Goal: Task Accomplishment & Management: Use online tool/utility

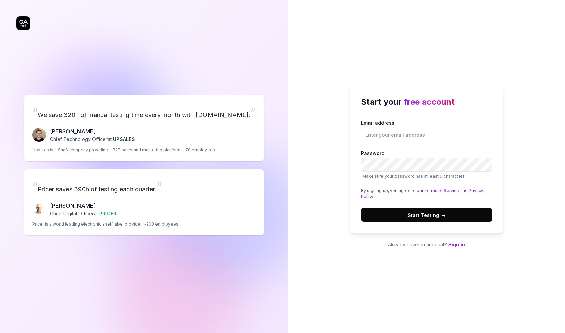
click at [403, 131] on input "Email address" at bounding box center [426, 135] width 131 height 14
type input "[EMAIL_ADDRESS][PERSON_NAME][DOMAIN_NAME]"
type input "noa.wilhi"
type input "[EMAIL_ADDRESS][PERSON_NAME][DOMAIN_NAME]"
click at [406, 215] on button "Start Testing →" at bounding box center [426, 215] width 131 height 14
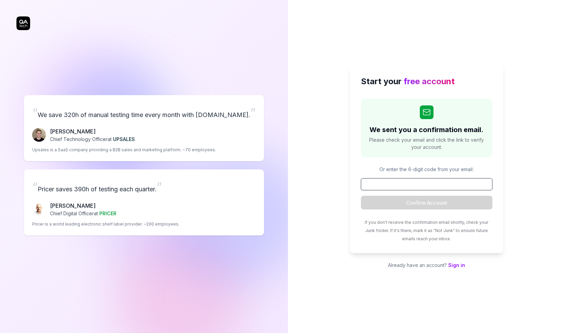
paste input "520631"
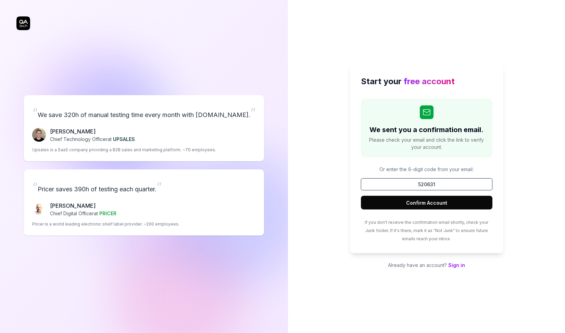
type input "520631"
click at [426, 202] on button "Confirm Account" at bounding box center [426, 203] width 131 height 14
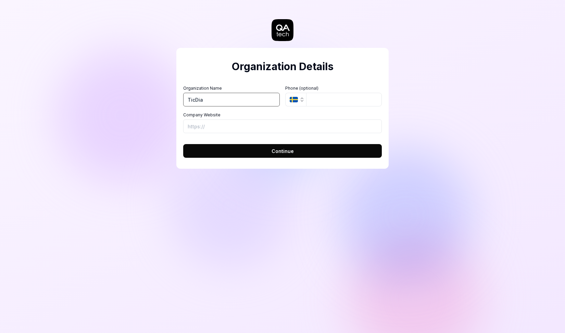
type input "TicDia"
click at [282, 151] on button "Continue" at bounding box center [282, 151] width 199 height 14
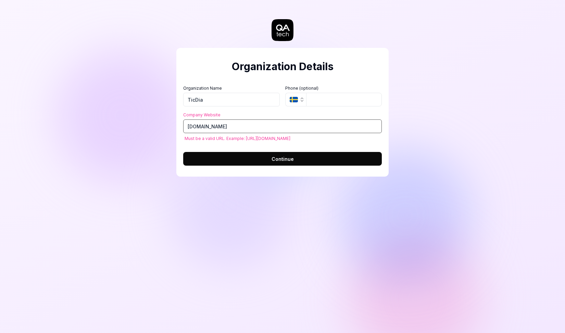
click at [189, 127] on input "[DOMAIN_NAME]" at bounding box center [282, 126] width 199 height 14
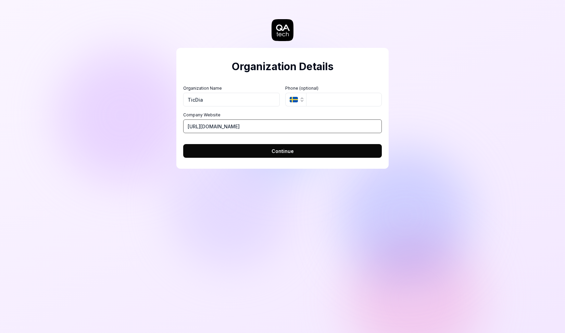
type input "[URL][DOMAIN_NAME]"
click at [282, 151] on button "Continue" at bounding box center [282, 151] width 199 height 14
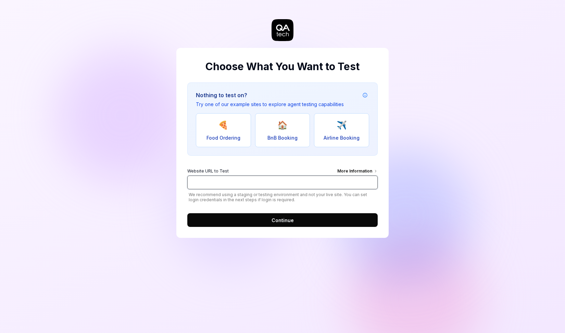
click at [208, 188] on input "Website URL to Test More Information" at bounding box center [282, 183] width 190 height 14
type input "[DOMAIN_NAME]"
click at [282, 220] on button "Continue" at bounding box center [282, 220] width 190 height 14
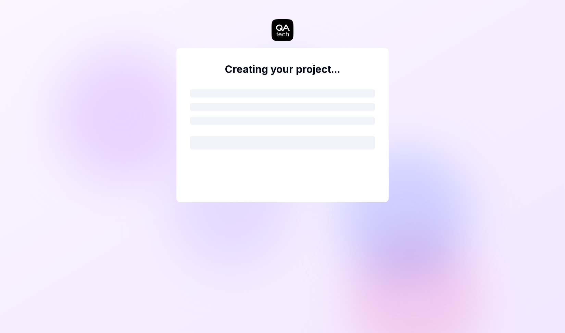
click at [147, 112] on div "Creating your project..." at bounding box center [282, 166] width 565 height 333
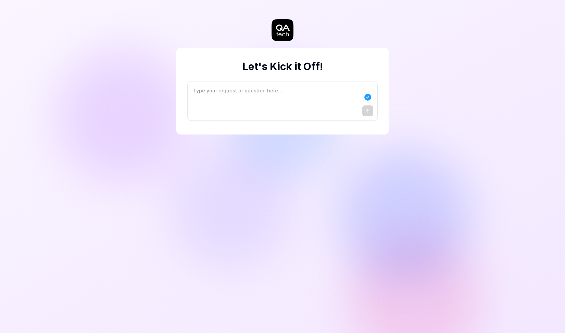
type textarea "*"
type textarea "I"
type textarea "*"
type textarea "I"
type textarea "*"
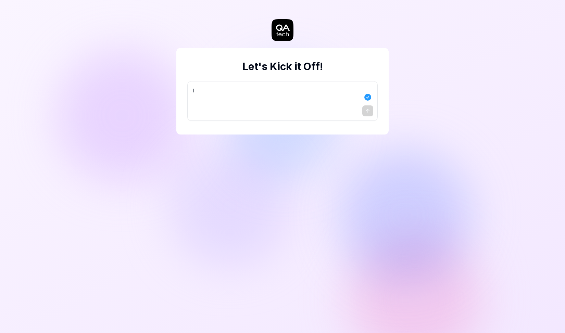
type textarea "I w"
type textarea "*"
type textarea "I wa"
type textarea "*"
type textarea "I wan"
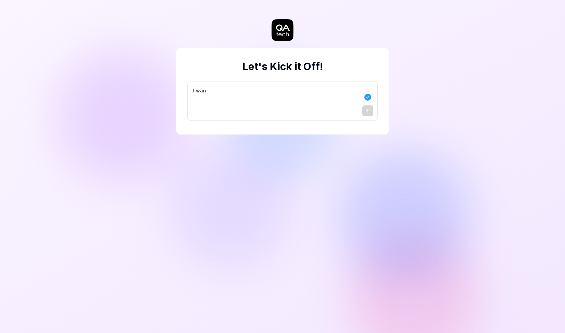
type textarea "*"
type textarea "I want"
type textarea "*"
type textarea "I want"
type textarea "*"
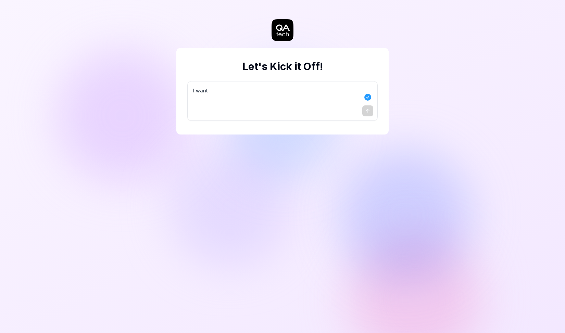
type textarea "I want a"
type textarea "*"
type textarea "I want a"
type textarea "*"
type textarea "I want a g"
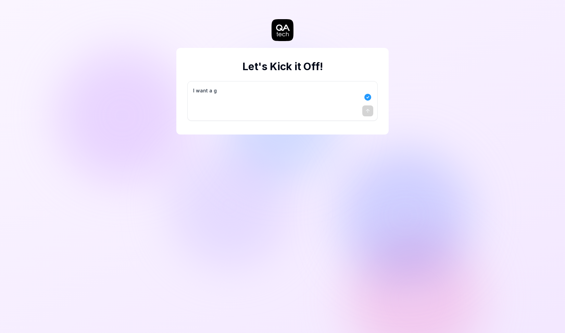
type textarea "*"
type textarea "I want a go"
type textarea "*"
type textarea "I want a goo"
type textarea "*"
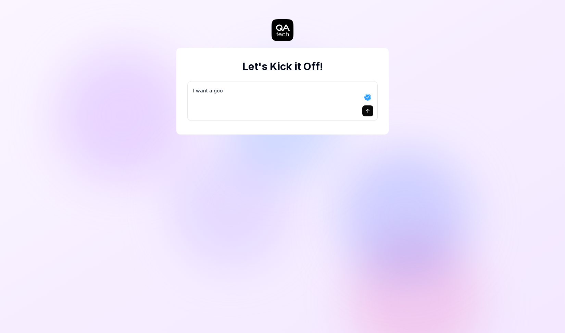
type textarea "I want a good"
type textarea "*"
type textarea "I want a good"
type textarea "*"
type textarea "I want a good t"
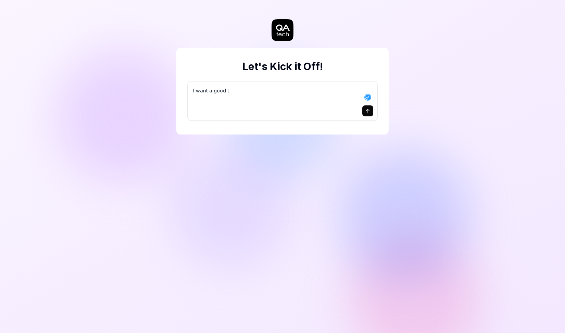
type textarea "*"
type textarea "I want a good te"
type textarea "*"
type textarea "I want a good tes"
type textarea "*"
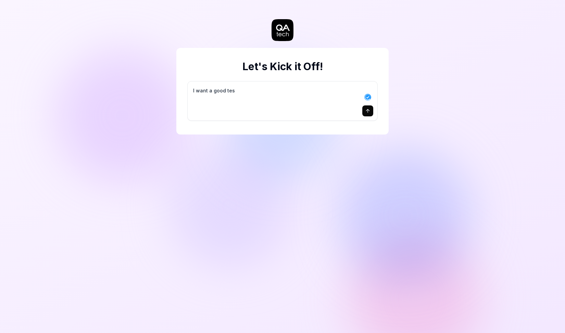
type textarea "I want a good test"
type textarea "*"
type textarea "I want a good test"
type textarea "*"
type textarea "I want a good test s"
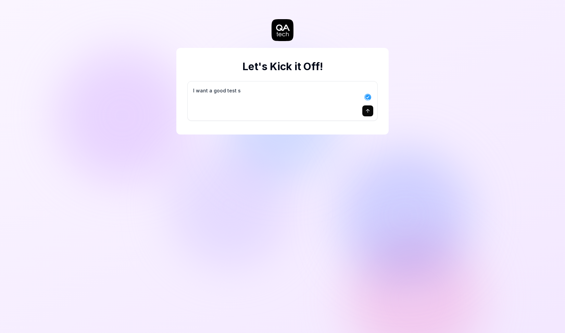
type textarea "*"
type textarea "I want a good test se"
type textarea "*"
type textarea "I want a good test set"
type textarea "*"
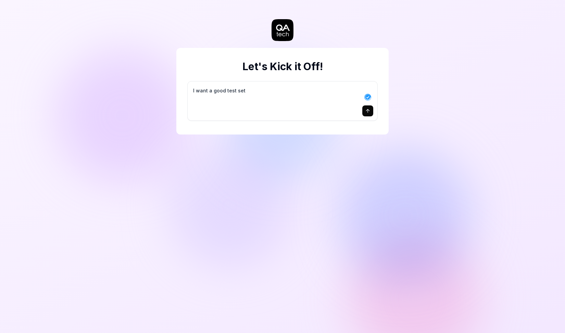
type textarea "I want a good test setu"
type textarea "*"
type textarea "I want a good test setup"
type textarea "*"
type textarea "I want a good test setup"
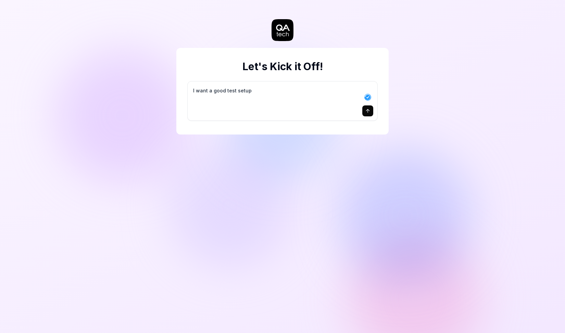
type textarea "*"
type textarea "I want a good test setup f"
type textarea "*"
type textarea "I want a good test setup fo"
type textarea "*"
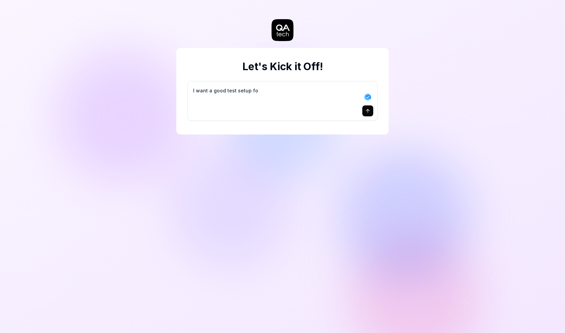
type textarea "I want a good test setup for"
type textarea "*"
type textarea "I want a good test setup for"
type textarea "*"
type textarea "I want a good test setup for m"
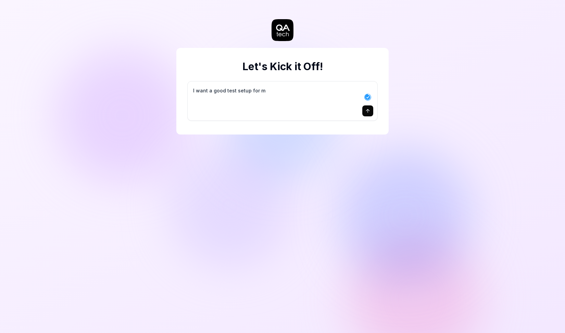
type textarea "*"
type textarea "I want a good test setup for my"
type textarea "*"
type textarea "I want a good test setup for my"
type textarea "*"
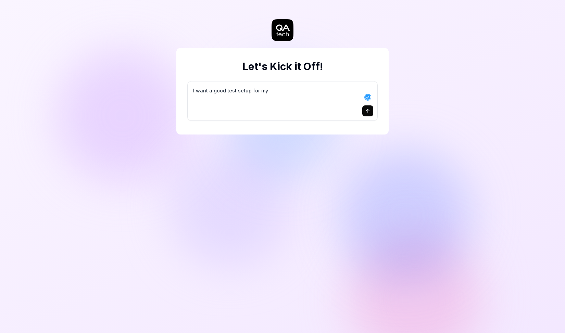
type textarea "I want a good test setup for my s"
type textarea "*"
type textarea "I want a good test setup for my si"
type textarea "*"
type textarea "I want a good test setup for my sit"
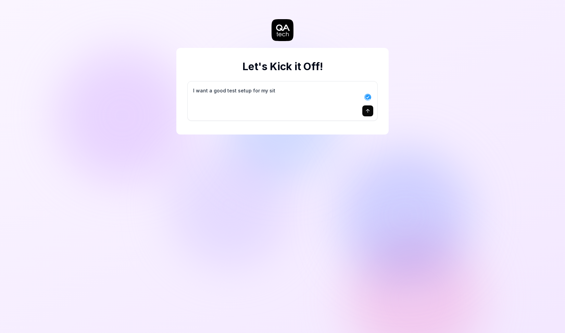
type textarea "*"
type textarea "I want a good test setup for my site"
type textarea "*"
type textarea "I want a good test setup for my site"
type textarea "*"
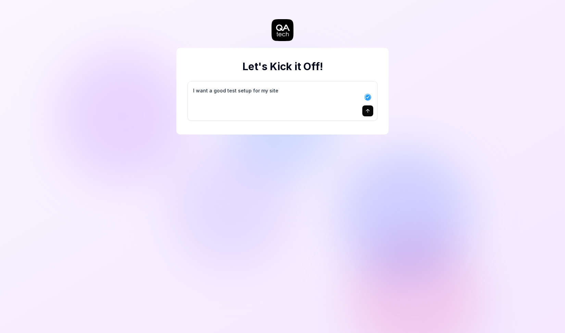
type textarea "I want a good test setup for my site -"
type textarea "*"
type textarea "I want a good test setup for my site -"
type textarea "*"
type textarea "I want a good test setup for my site - h"
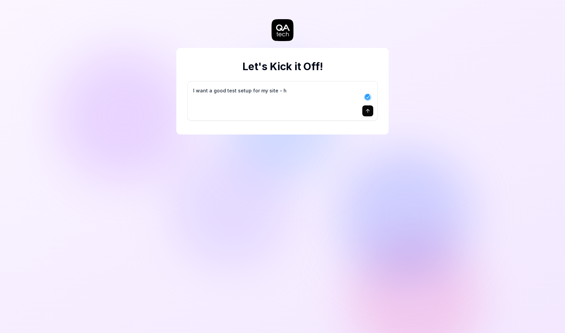
type textarea "*"
type textarea "I want a good test setup for my site - he"
type textarea "*"
type textarea "I want a good test setup for my site - hel"
type textarea "*"
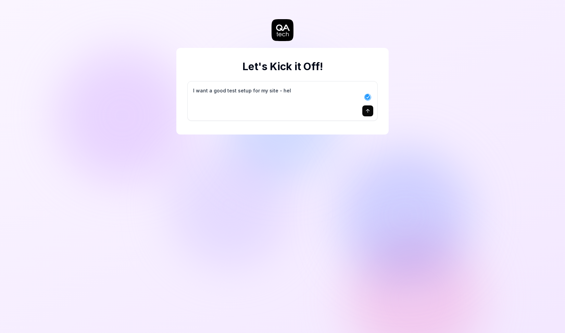
type textarea "I want a good test setup for my site - help"
type textarea "*"
type textarea "I want a good test setup for my site - help"
type textarea "*"
type textarea "I want a good test setup for my site - help m"
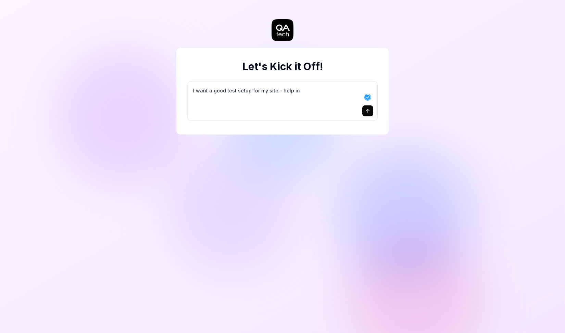
type textarea "*"
type textarea "I want a good test setup for my site - help me"
type textarea "*"
type textarea "I want a good test setup for my site - help me"
type textarea "*"
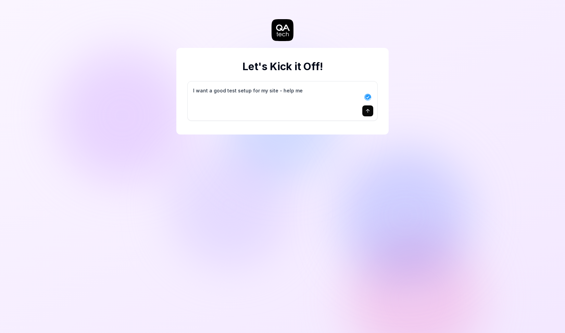
type textarea "I want a good test setup for my site - help me c"
type textarea "*"
type textarea "I want a good test setup for my site - help me cr"
type textarea "*"
type textarea "I want a good test setup for my site - help me cre"
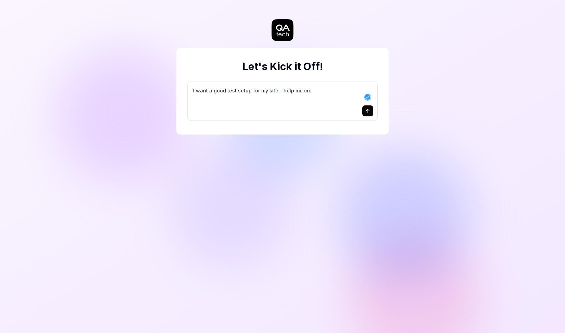
type textarea "*"
type textarea "I want a good test setup for my site - help me crea"
type textarea "*"
type textarea "I want a good test setup for my site - help me creat"
type textarea "*"
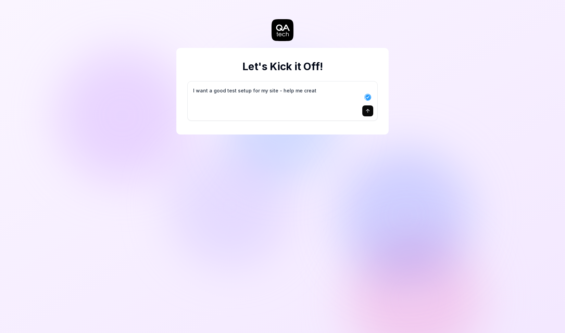
type textarea "I want a good test setup for my site - help me create"
type textarea "*"
type textarea "I want a good test setup for my site - help me create t"
type textarea "*"
type textarea "I want a good test setup for my site - help me create th"
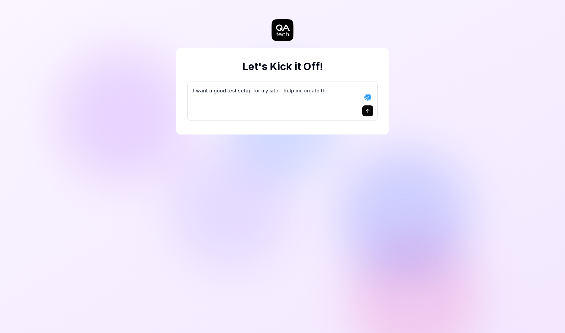
type textarea "*"
type textarea "I want a good test setup for my site - help me create the"
type textarea "*"
type textarea "I want a good test setup for my site - help me create the"
type textarea "*"
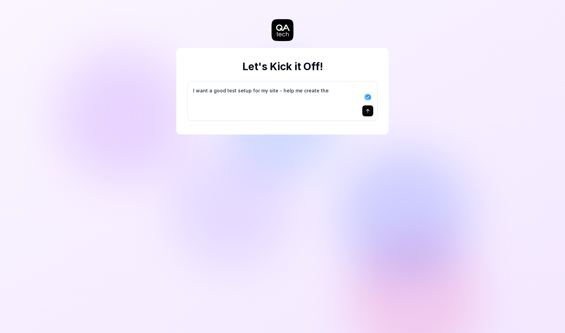
type textarea "I want a good test setup for my site - help me create the f"
type textarea "*"
type textarea "I want a good test setup for my site - help me create the fi"
type textarea "*"
type textarea "I want a good test setup for my site - help me create the fir"
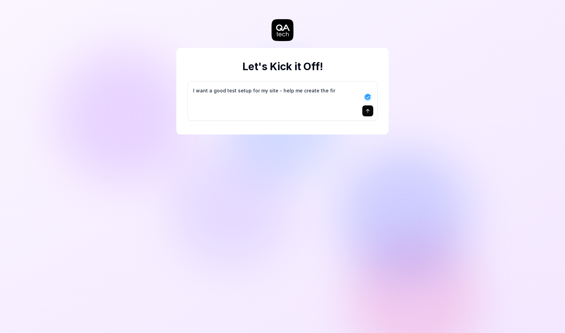
type textarea "*"
type textarea "I want a good test setup for my site - help me create the firs"
type textarea "*"
type textarea "I want a good test setup for my site - help me create the first"
type textarea "*"
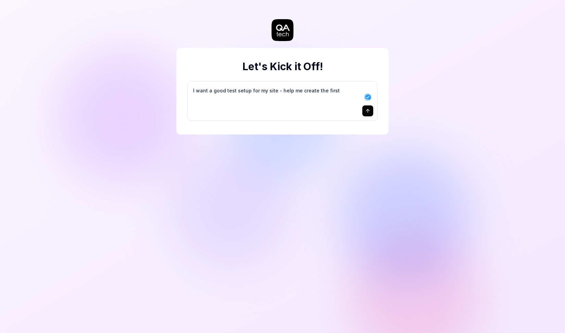
type textarea "I want a good test setup for my site - help me create the first"
type textarea "*"
type textarea "I want a good test setup for my site - help me create the first 3"
type textarea "*"
type textarea "I want a good test setup for my site - help me create the first 3-"
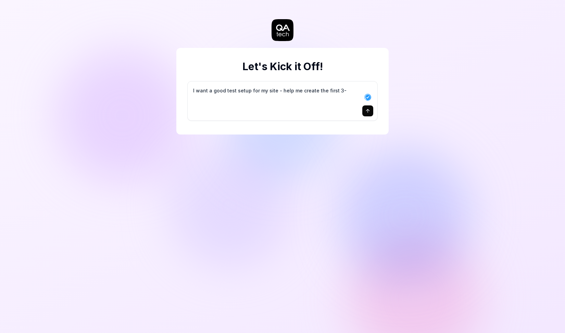
type textarea "*"
type textarea "I want a good test setup for my site - help me create the first 3-5"
type textarea "*"
type textarea "I want a good test setup for my site - help me create the first 3-5"
type textarea "*"
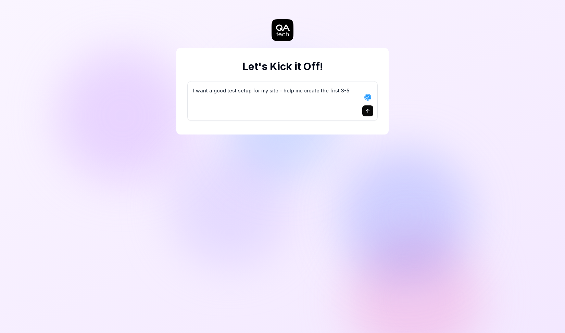
type textarea "I want a good test setup for my site - help me create the first 3-5 t"
type textarea "*"
type textarea "I want a good test setup for my site - help me create the first 3-5 te"
type textarea "*"
type textarea "I want a good test setup for my site - help me create the first 3-5 tes"
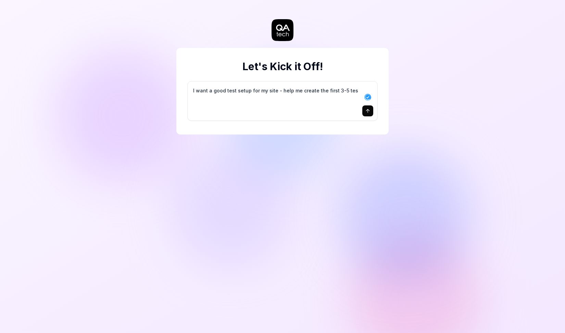
type textarea "*"
type textarea "I want a good test setup for my site - help me create the first 3-5 test"
type textarea "*"
type textarea "I want a good test setup for my site - help me create the first 3-5 test"
type textarea "*"
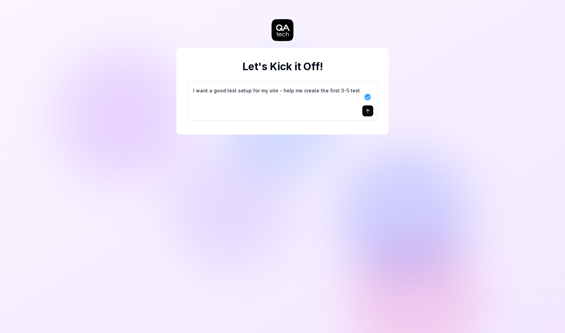
type textarea "I want a good test setup for my site - help me create the first 3-5 test c"
type textarea "*"
type textarea "I want a good test setup for my site - help me create the first 3-5 test ca"
type textarea "*"
type textarea "I want a good test setup for my site - help me create the first 3-5 test cas"
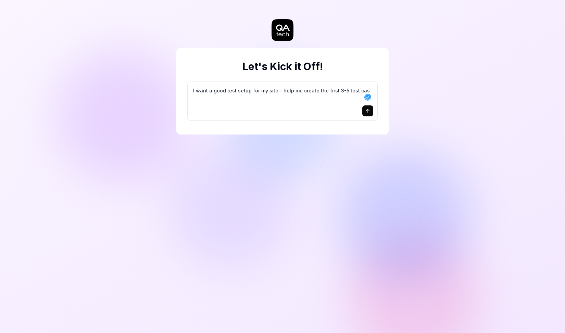
type textarea "*"
type textarea "I want a good test setup for my site - help me create the first 3-5 test case"
type textarea "*"
type textarea "I want a good test setup for my site - help me create the first 3-5 test cases"
click at [367, 112] on icon "submit" at bounding box center [367, 110] width 5 height 5
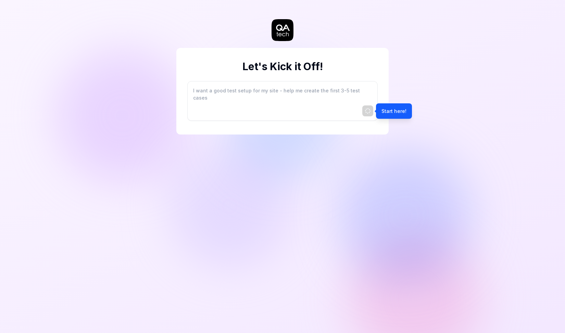
type textarea "*"
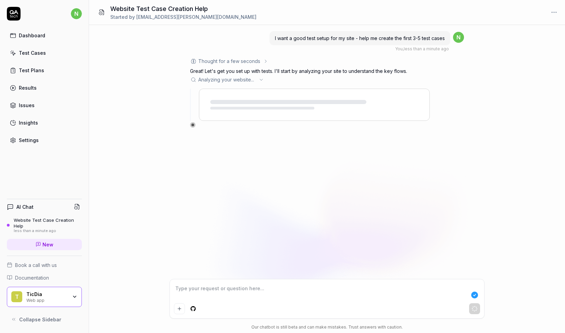
click at [304, 37] on span "I want a good test setup for my site - help me create the first 3-5 test cases" at bounding box center [360, 38] width 170 height 6
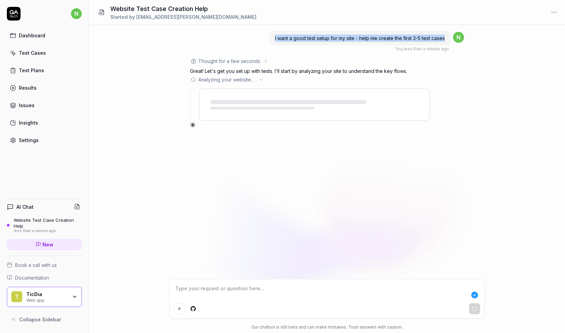
click at [304, 37] on span "I want a good test setup for my site - help me create the first 3-5 test cases" at bounding box center [360, 38] width 170 height 6
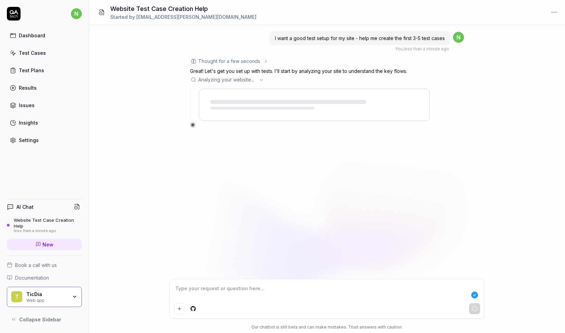
click at [304, 37] on span "I want a good test setup for my site - help me create the first 3-5 test cases" at bounding box center [360, 38] width 170 height 6
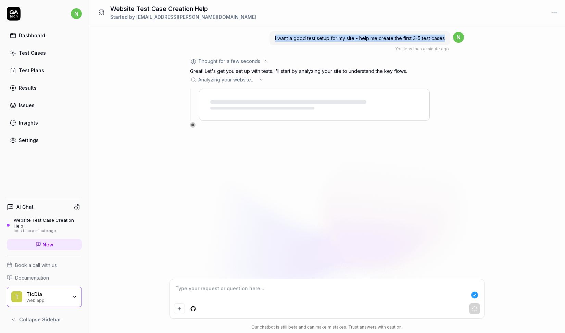
click at [304, 37] on span "I want a good test setup for my site - help me create the first 3-5 test cases" at bounding box center [360, 38] width 170 height 6
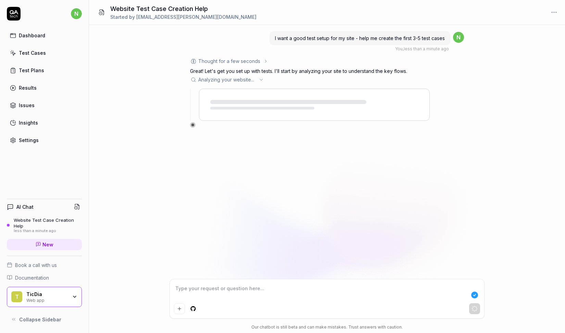
click at [304, 37] on span "I want a good test setup for my site - help me create the first 3-5 test cases" at bounding box center [360, 38] width 170 height 6
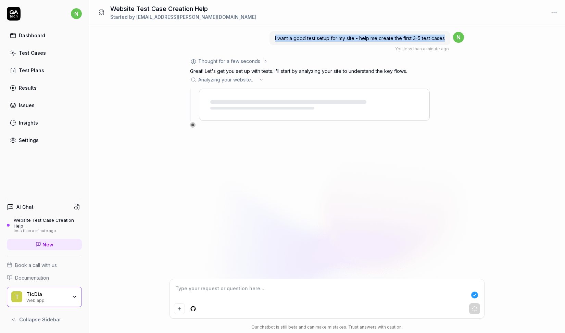
click at [304, 37] on span "I want a good test setup for my site - help me create the first 3-5 test cases" at bounding box center [360, 38] width 170 height 6
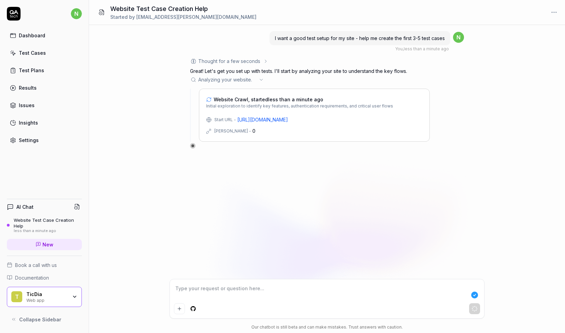
click at [263, 81] on icon at bounding box center [261, 79] width 5 height 5
click at [248, 107] on span "Initial exploration to identify key features, authentication requirements, and …" at bounding box center [299, 106] width 187 height 6
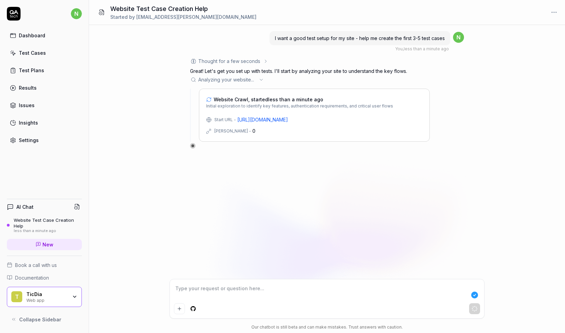
click at [239, 129] on div "[PERSON_NAME] - 0" at bounding box center [234, 130] width 41 height 7
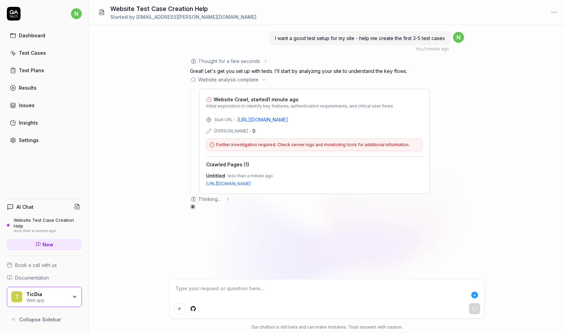
click at [261, 146] on span "Further investigation required. Check server logs and monitoring tools for addi…" at bounding box center [312, 145] width 193 height 6
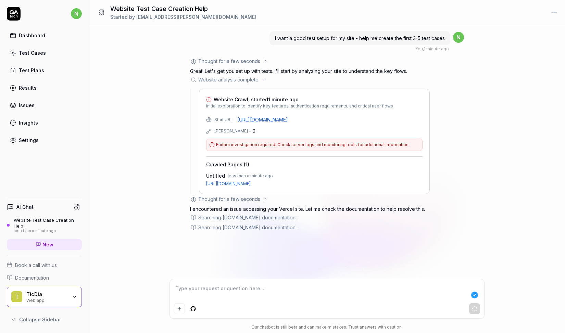
click at [198, 208] on p "I encountered an issue accessing your Vercel site. Let me check the documentati…" at bounding box center [310, 208] width 240 height 7
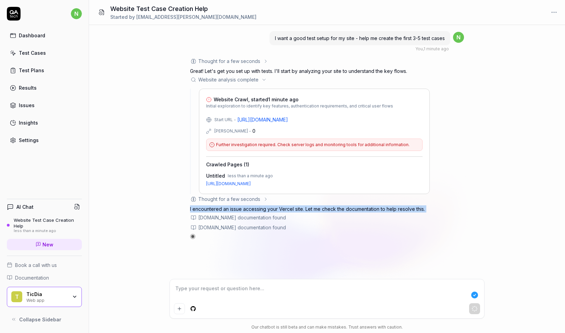
click at [156, 232] on div "I want a good test setup for my site - help me create the first 3-5 test cases …" at bounding box center [327, 152] width 476 height 254
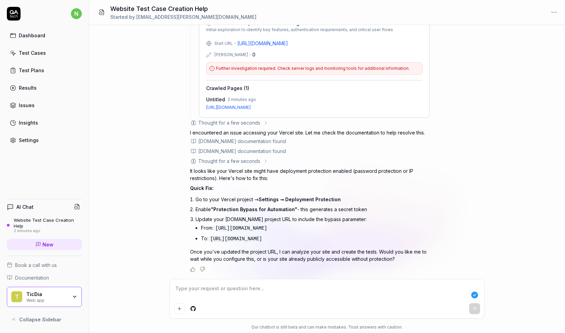
drag, startPoint x: 213, startPoint y: 232, endPoint x: 286, endPoint y: 242, distance: 73.9
click at [264, 242] on code "[URL][DOMAIN_NAME]" at bounding box center [236, 239] width 56 height 7
drag, startPoint x: 212, startPoint y: 232, endPoint x: 286, endPoint y: 238, distance: 74.2
click at [264, 238] on code "[URL][DOMAIN_NAME]" at bounding box center [236, 239] width 56 height 7
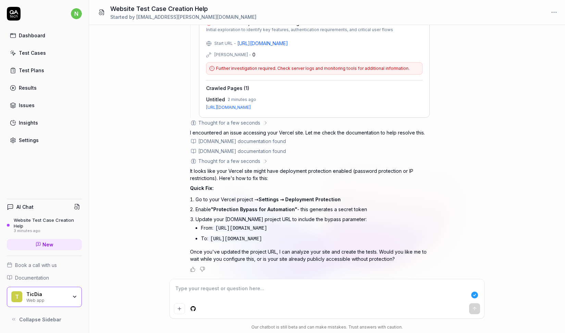
copy li "[URL][DOMAIN_NAME]"
click at [230, 297] on textarea at bounding box center [327, 291] width 306 height 17
type textarea "*"
click at [56, 302] on div "Web app" at bounding box center [46, 299] width 41 height 5
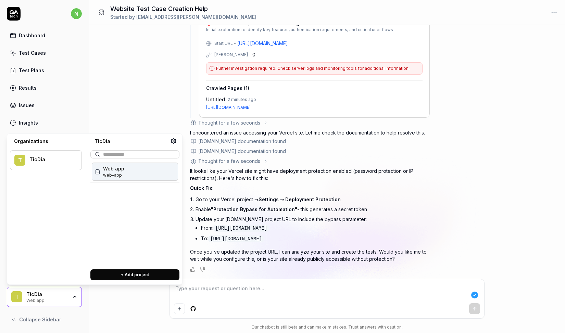
type input "**********"
click at [121, 270] on button "+ Add project" at bounding box center [134, 274] width 89 height 11
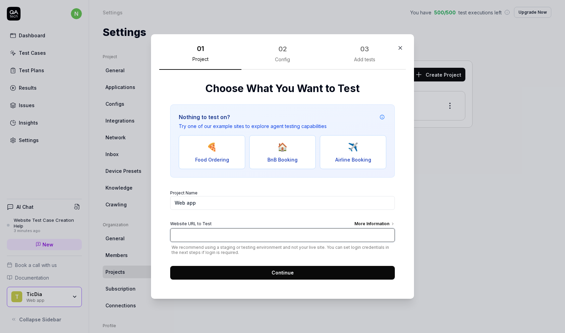
click at [206, 236] on input "Website URL to Test More Information" at bounding box center [282, 235] width 225 height 14
paste input "[URL][DOMAIN_NAME]"
type input "[URL][DOMAIN_NAME]"
click at [223, 274] on button "Continue" at bounding box center [282, 273] width 225 height 14
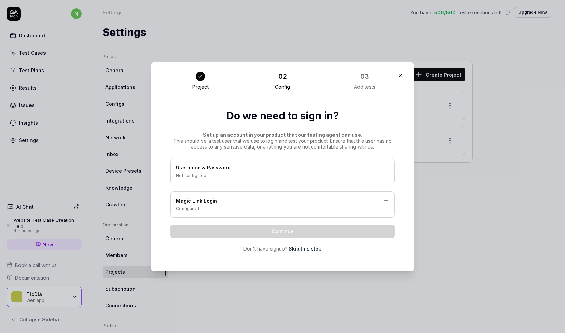
click at [240, 173] on div "Not configured" at bounding box center [282, 176] width 213 height 6
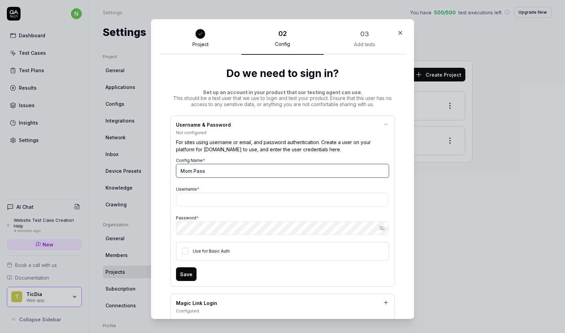
type input "Mom Pass"
click at [199, 199] on input "Username *" at bounding box center [282, 200] width 213 height 14
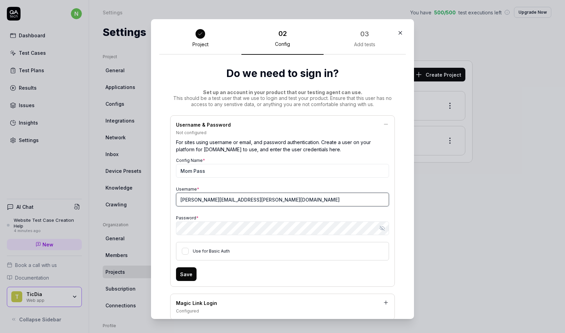
type input "[PERSON_NAME][EMAIL_ADDRESS][PERSON_NAME][DOMAIN_NAME]"
click at [184, 251] on button "Use for Basic Auth" at bounding box center [185, 251] width 7 height 7
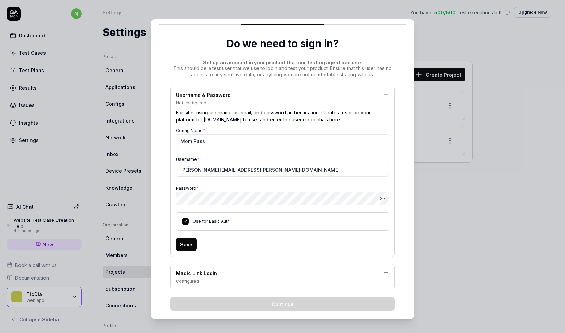
click at [182, 240] on button "Save" at bounding box center [186, 245] width 21 height 14
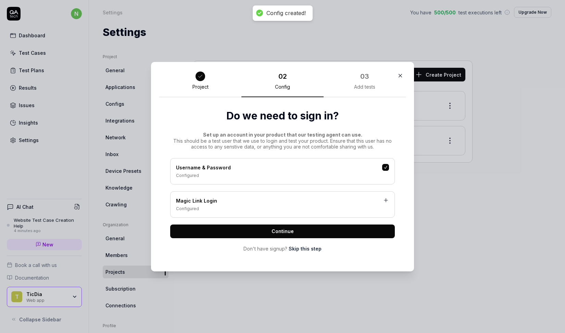
scroll to position [0, 0]
click at [190, 228] on button "Continue" at bounding box center [282, 232] width 225 height 14
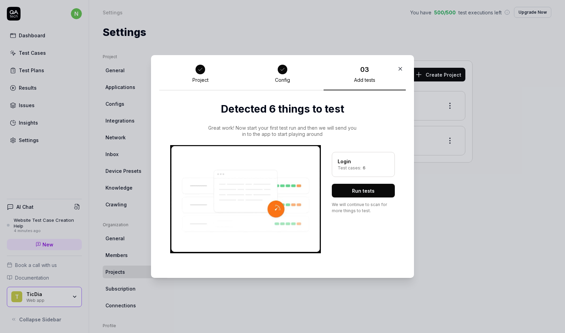
click at [357, 193] on button "Run tests" at bounding box center [363, 191] width 63 height 14
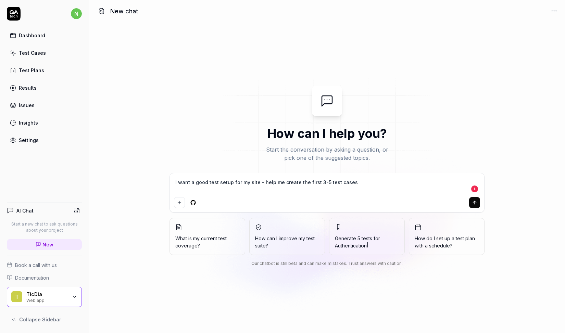
click at [473, 200] on icon "submit" at bounding box center [474, 202] width 5 height 5
type textarea "*"
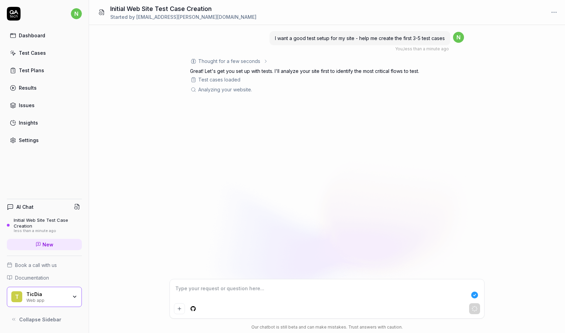
type textarea "*"
